Goal: Task Accomplishment & Management: Use online tool/utility

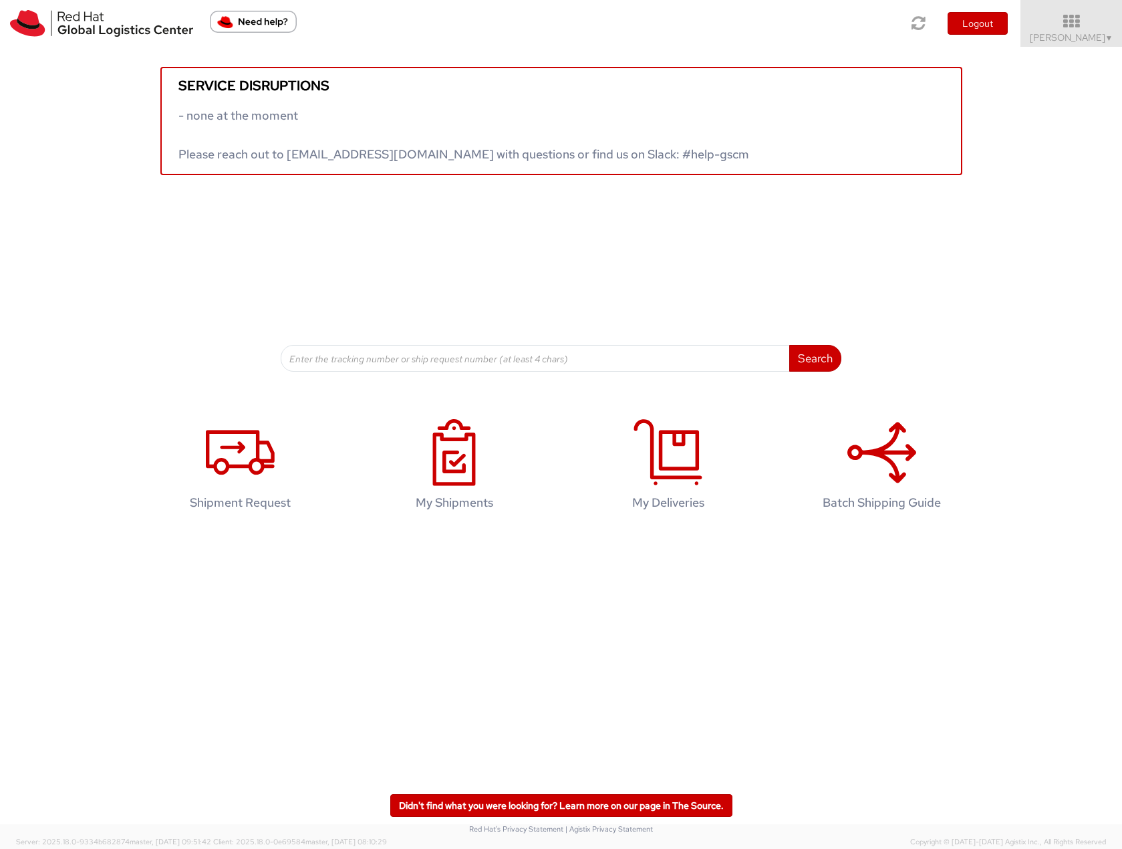
drag, startPoint x: 1082, startPoint y: 29, endPoint x: 1078, endPoint y: 104, distance: 74.3
click at [1082, 29] on icon at bounding box center [1072, 21] width 102 height 16
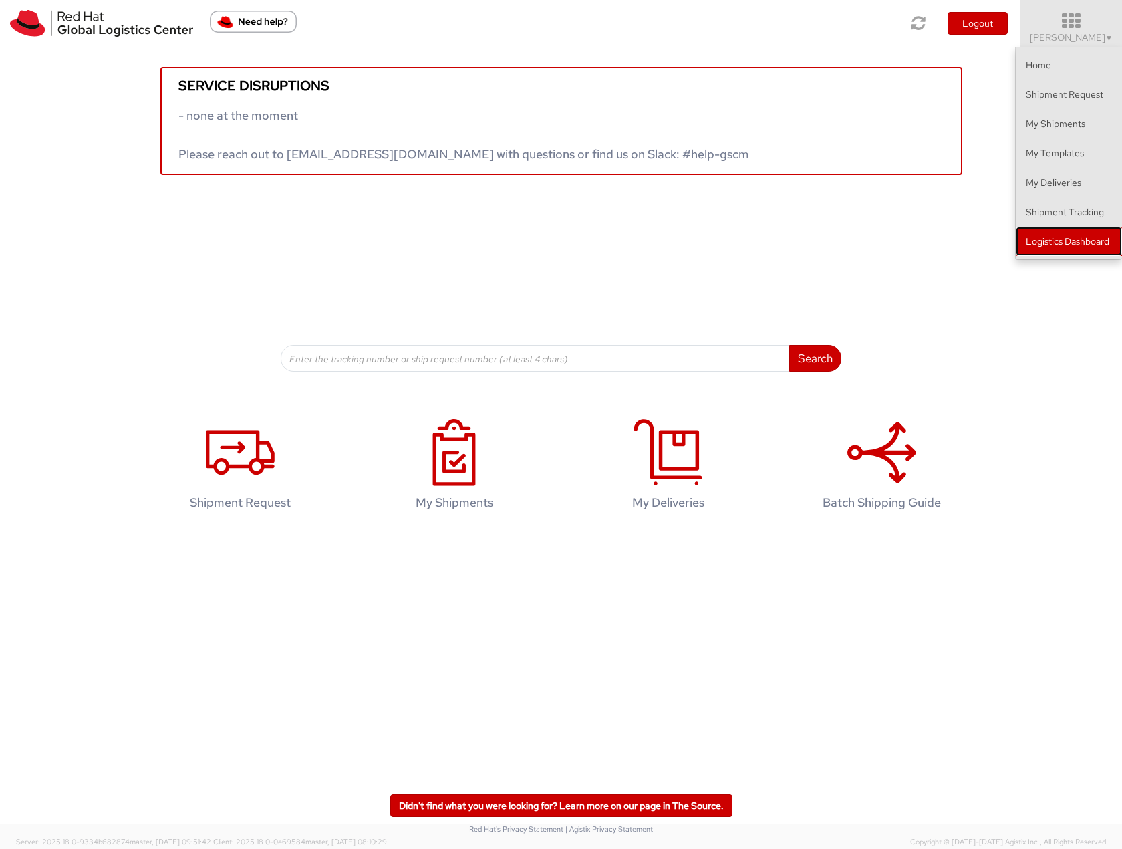
click at [1064, 245] on link "Logistics Dashboard" at bounding box center [1069, 241] width 106 height 29
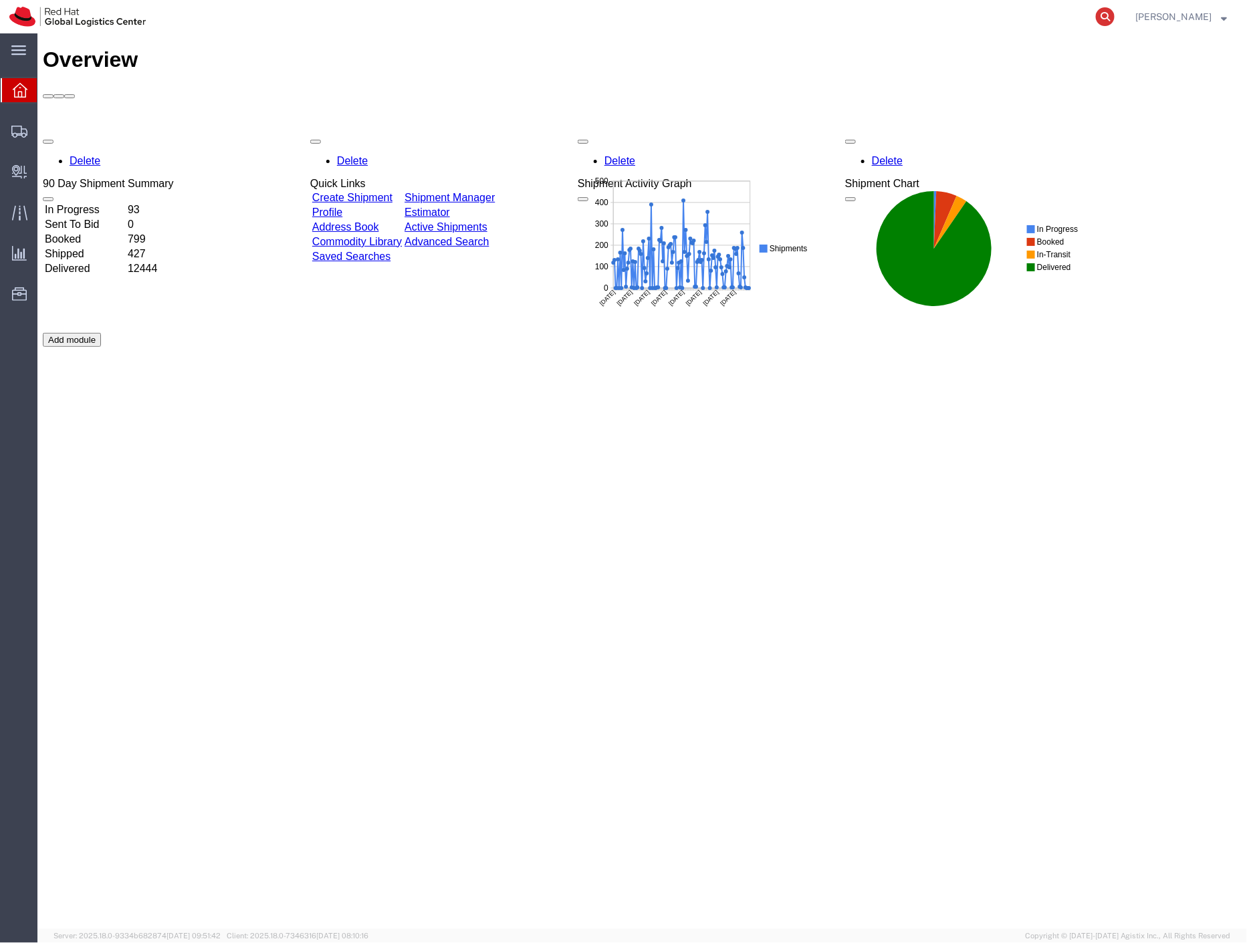
click at [1114, 17] on icon at bounding box center [1105, 16] width 19 height 19
paste input "2265710985"
type input "2265710985"
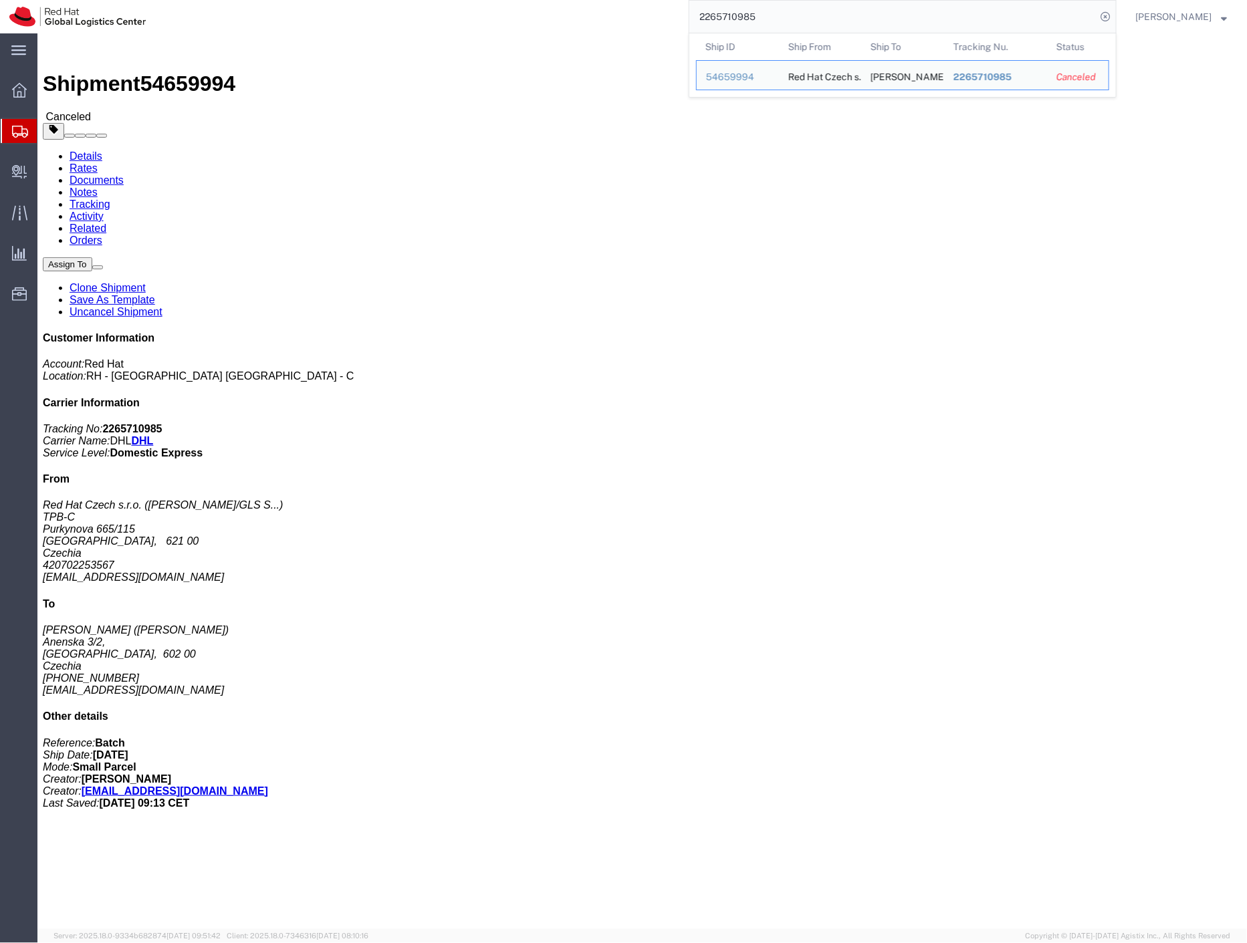
drag, startPoint x: 66, startPoint y: 152, endPoint x: 306, endPoint y: 1, distance: 283.6
click at [0, 0] on span "Shipment Manager" at bounding box center [0, 0] width 0 height 0
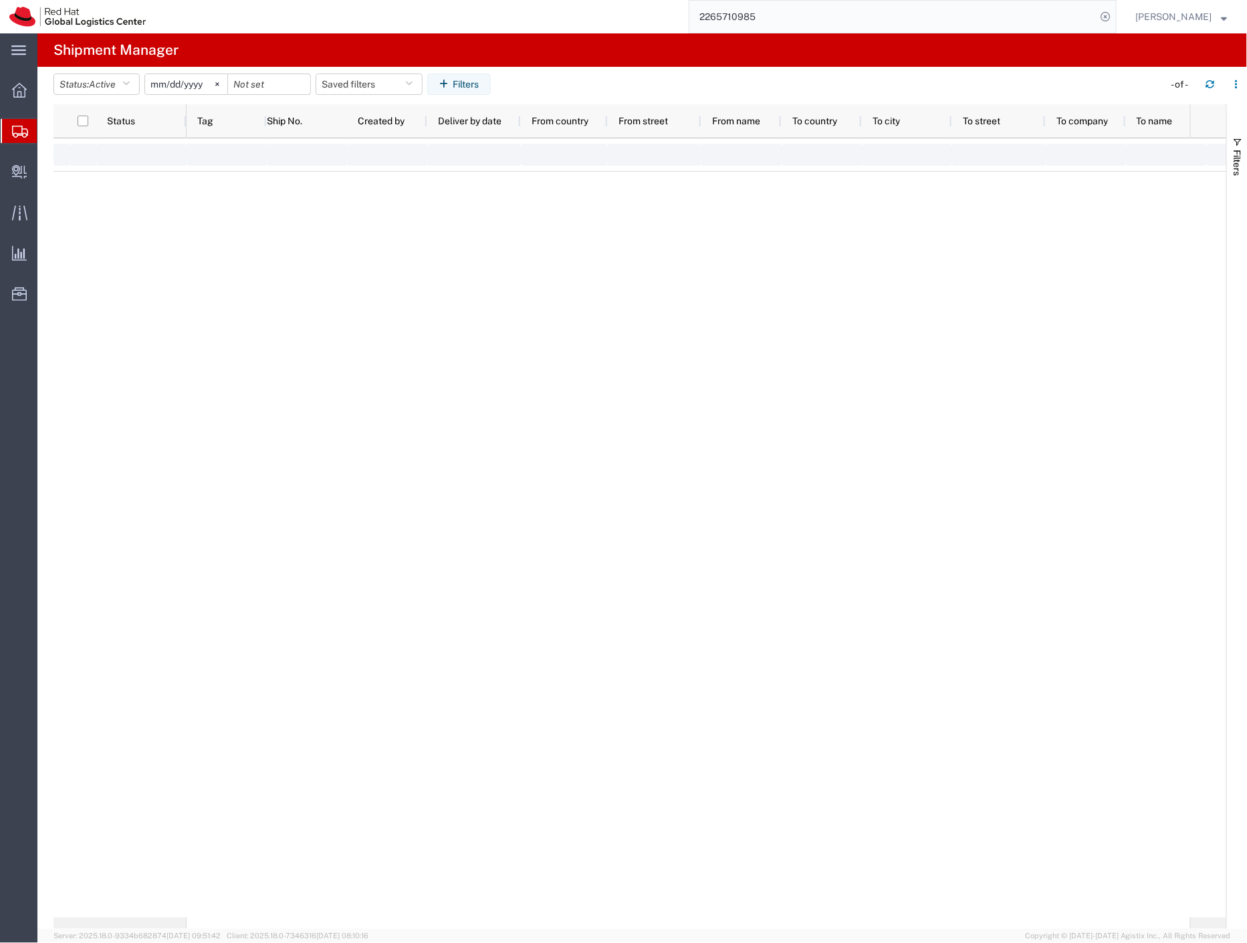
type input "[DATE]"
